Goal: Task Accomplishment & Management: Use online tool/utility

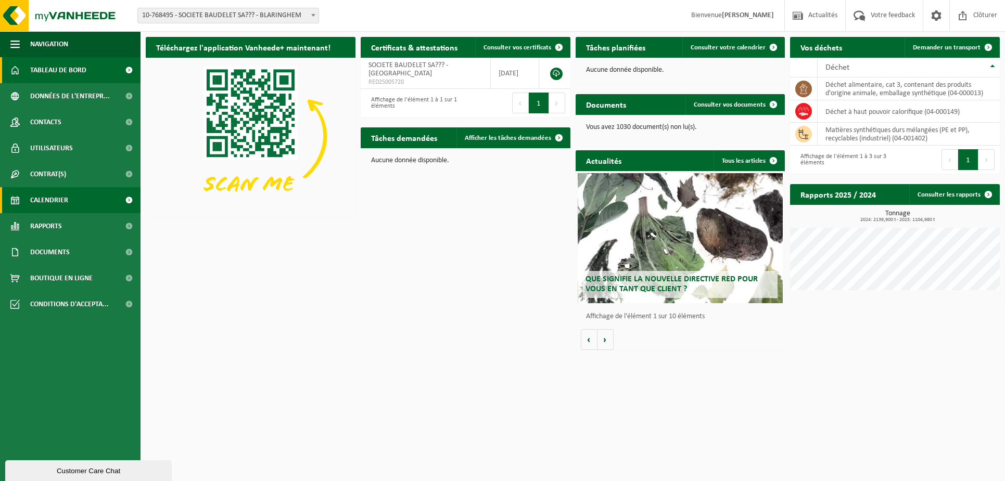
click at [56, 199] on span "Calendrier" at bounding box center [49, 200] width 38 height 26
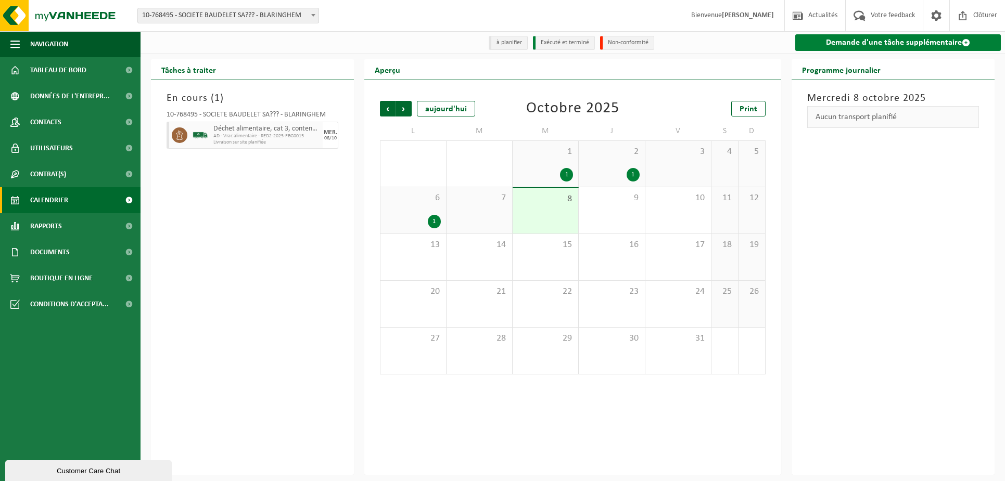
click at [889, 37] on link "Demande d'une tâche supplémentaire" at bounding box center [898, 42] width 206 height 17
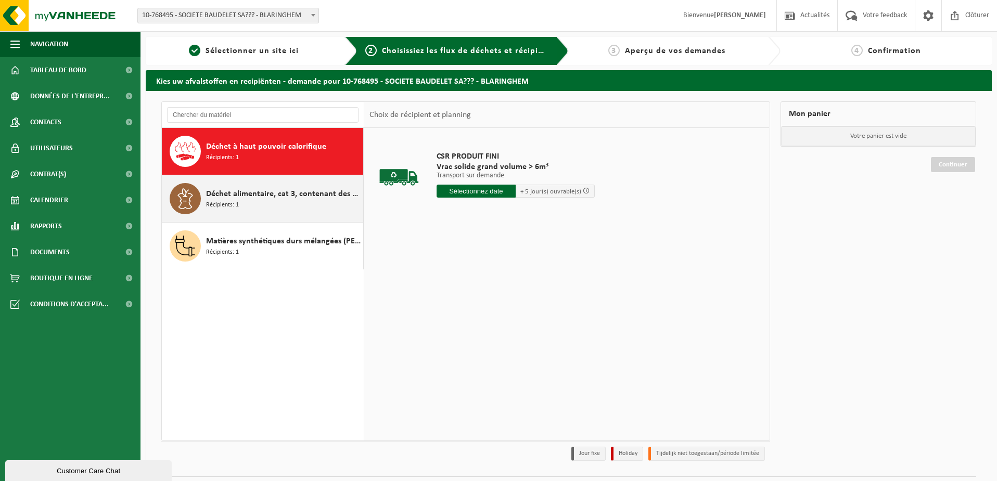
click at [226, 209] on span "Récipients: 1" at bounding box center [222, 205] width 33 height 10
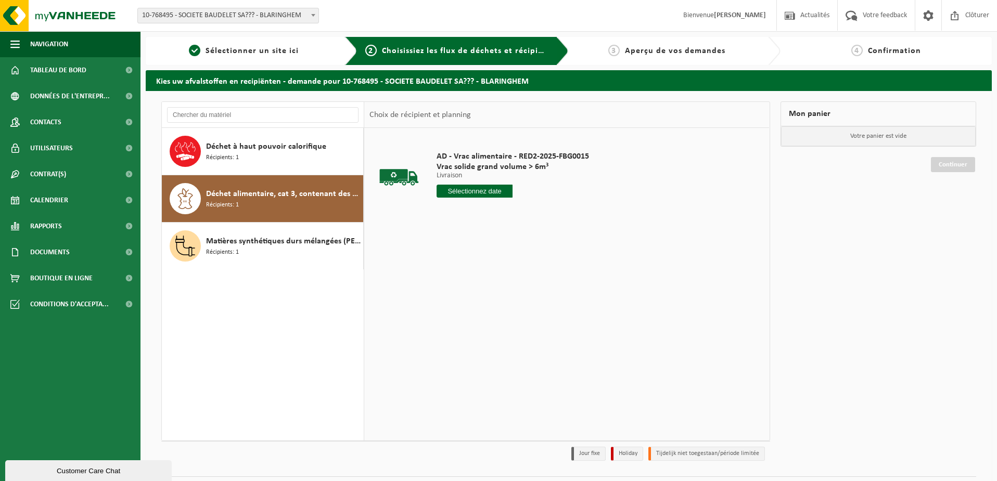
click at [452, 186] on input "text" at bounding box center [474, 191] width 76 height 13
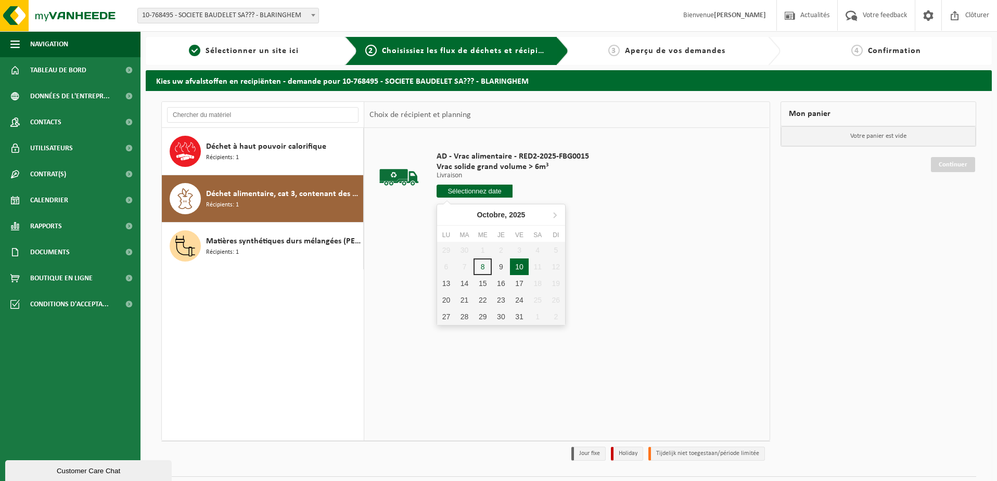
click at [518, 265] on div "10" at bounding box center [519, 267] width 18 height 17
type input "à partir de [DATE]"
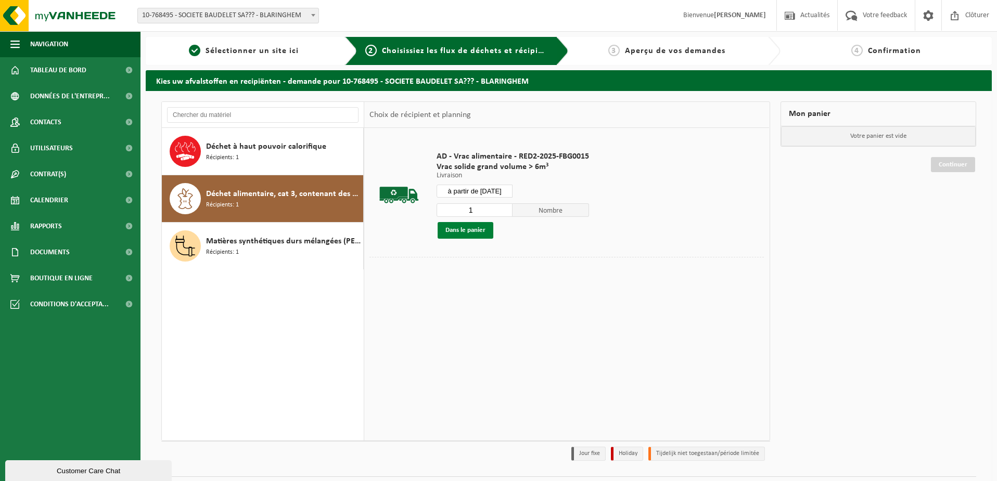
click at [455, 231] on button "Dans le panier" at bounding box center [466, 230] width 56 height 17
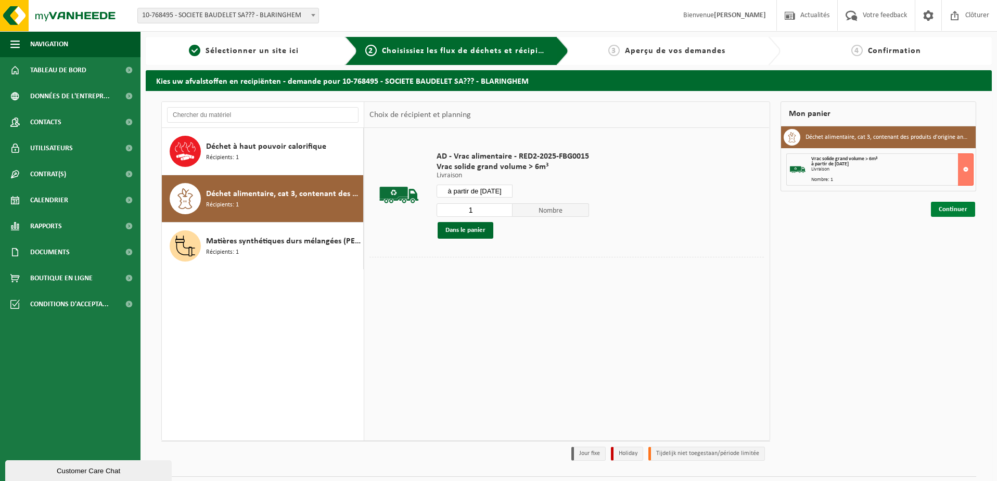
click at [937, 207] on link "Continuer" at bounding box center [953, 209] width 44 height 15
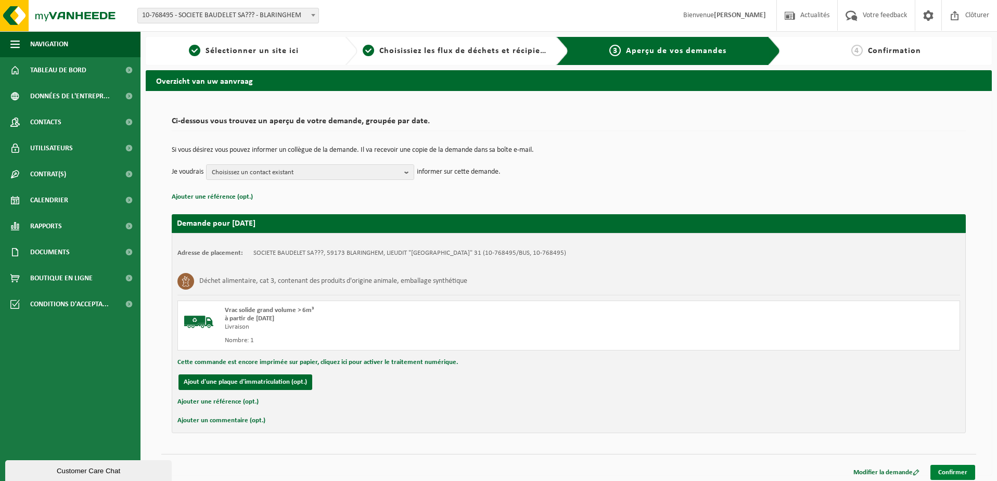
click at [949, 473] on link "Confirmer" at bounding box center [952, 472] width 45 height 15
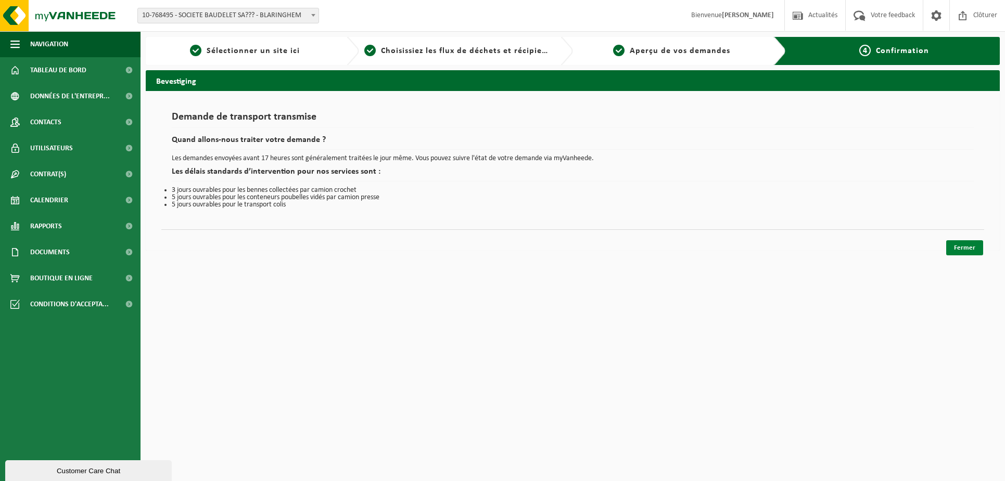
drag, startPoint x: 955, startPoint y: 234, endPoint x: 957, endPoint y: 244, distance: 10.2
click at [955, 236] on div "Fermer" at bounding box center [572, 234] width 823 height 11
click at [957, 244] on link "Fermer" at bounding box center [964, 247] width 37 height 15
